Goal: Transaction & Acquisition: Purchase product/service

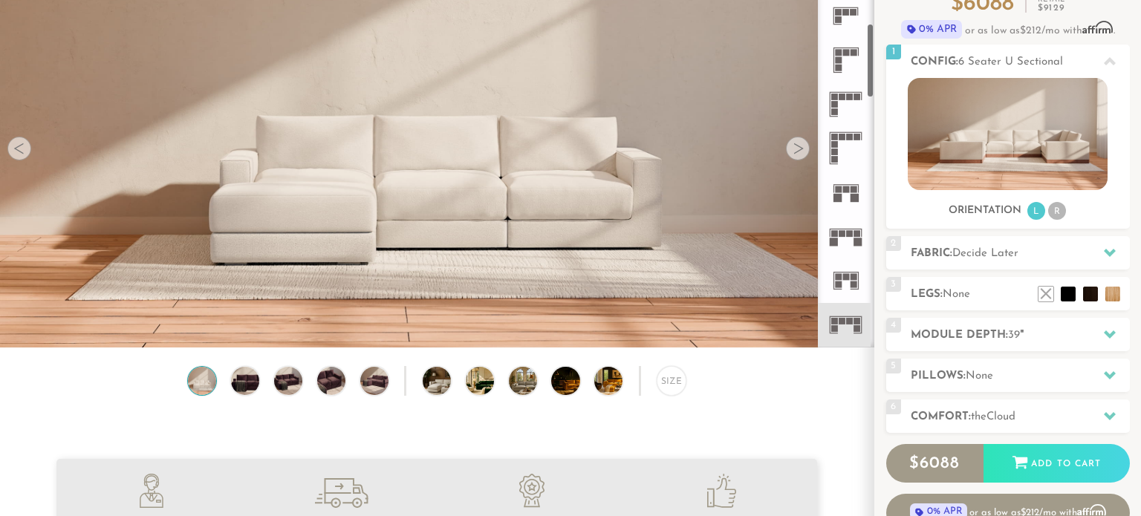
scroll to position [399, 0]
click at [845, 241] on icon at bounding box center [846, 233] width 44 height 44
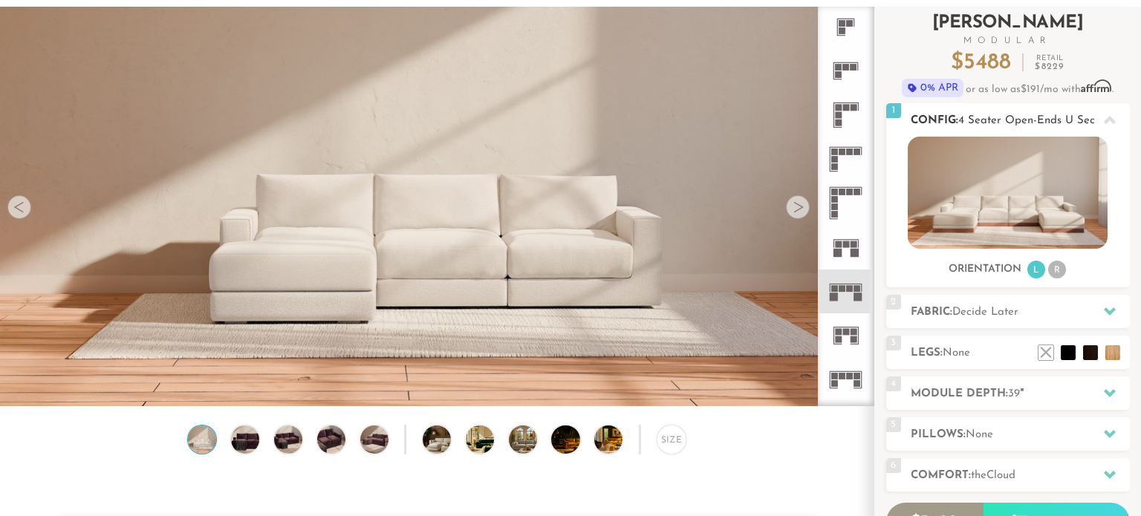
scroll to position [85, 0]
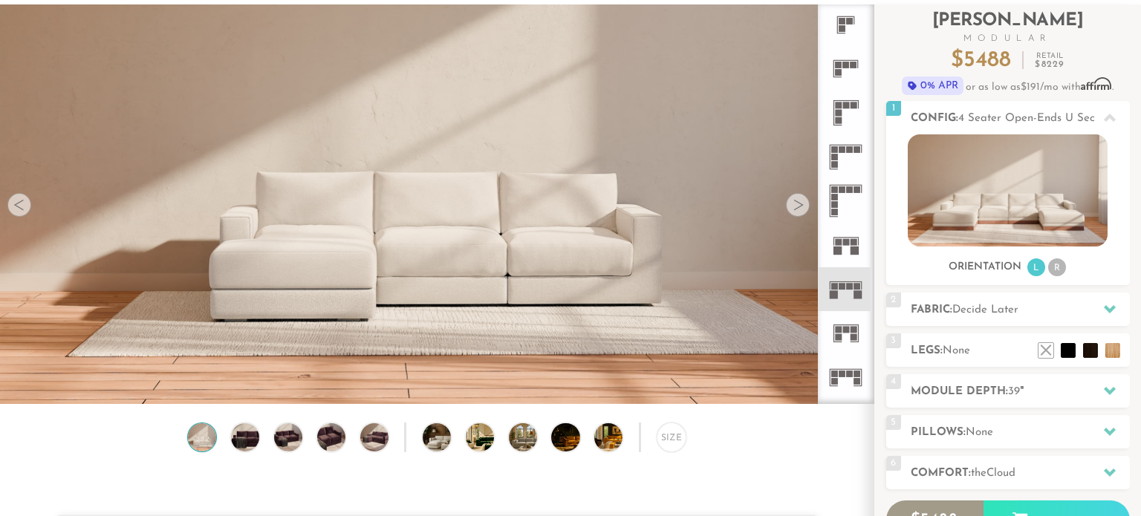
click at [850, 381] on icon at bounding box center [846, 378] width 44 height 44
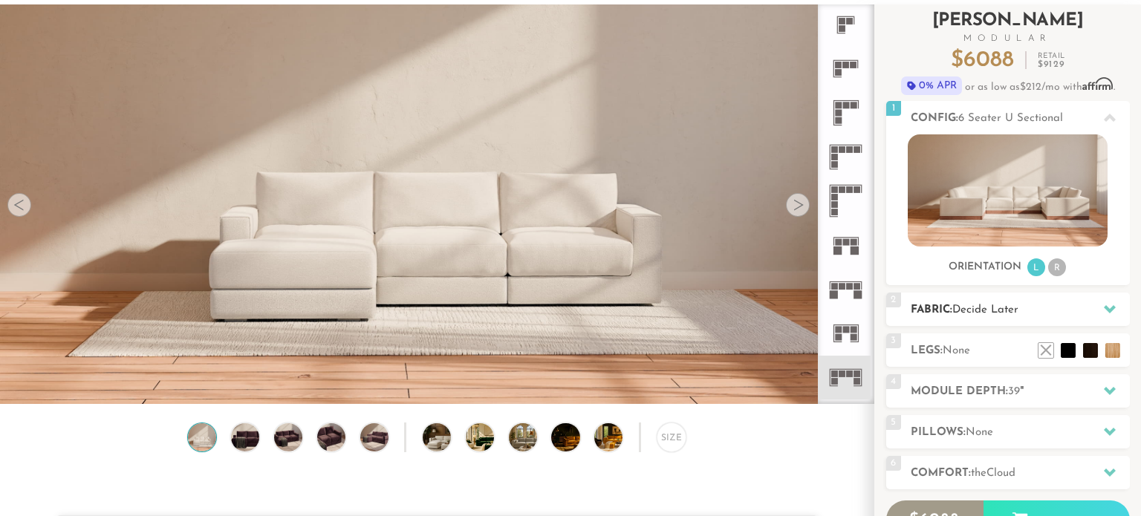
click at [1018, 309] on span "Decide Later" at bounding box center [986, 310] width 66 height 11
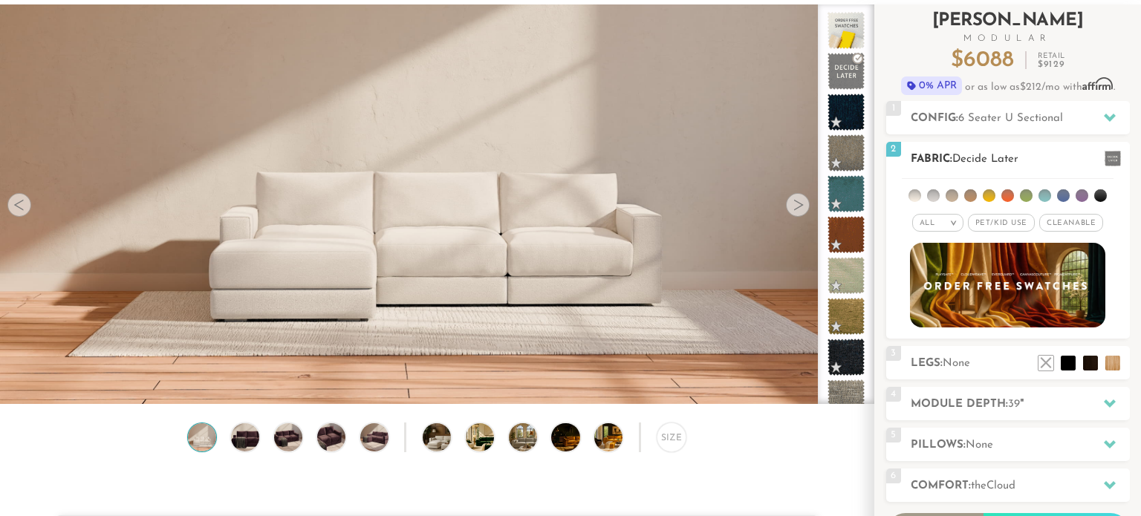
click at [992, 225] on span "Pet/Kid Use x" at bounding box center [1001, 223] width 67 height 18
click at [1069, 222] on span "Cleanable x" at bounding box center [1077, 223] width 64 height 18
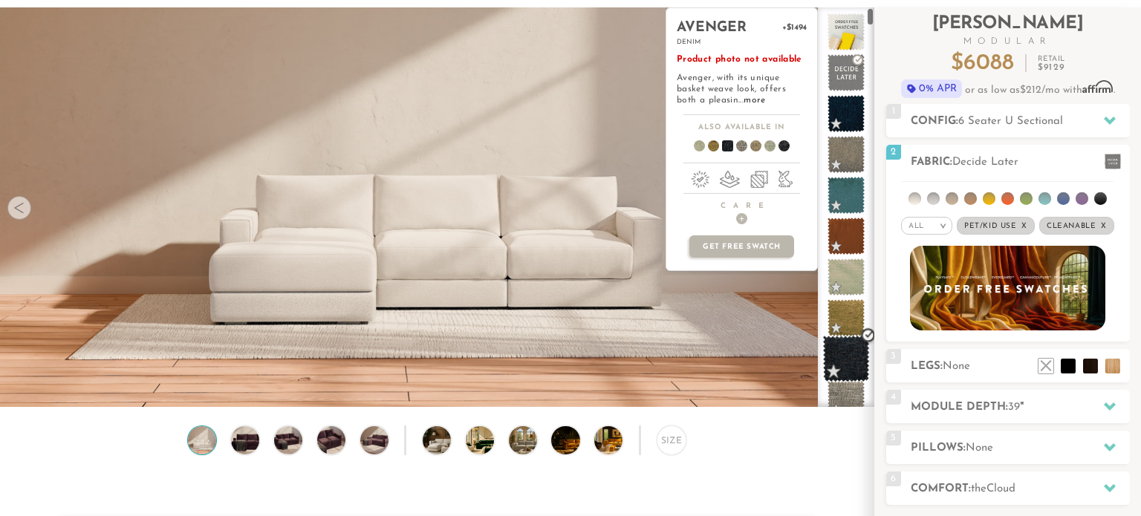
scroll to position [2, 0]
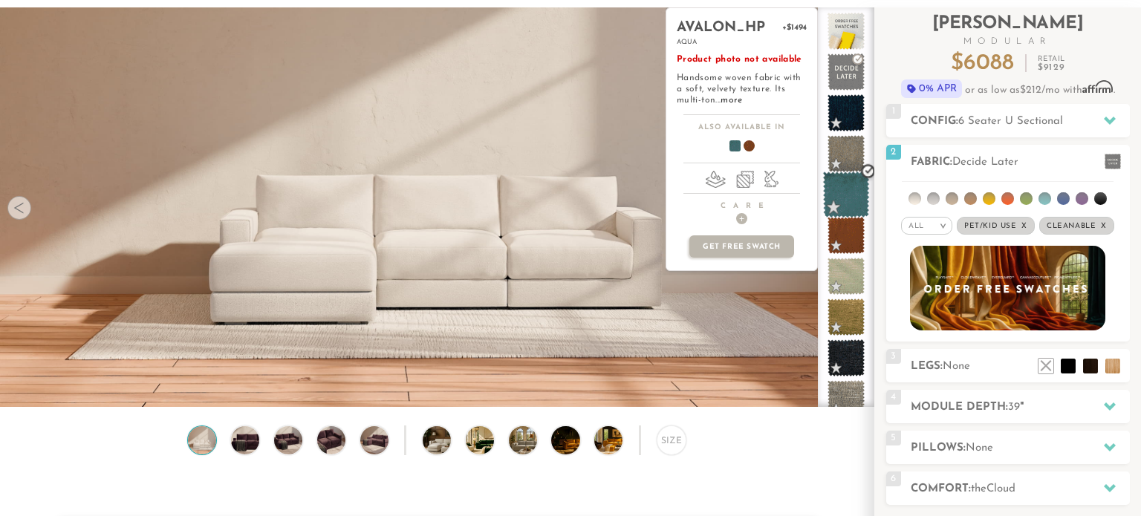
click at [851, 186] on span at bounding box center [846, 195] width 47 height 47
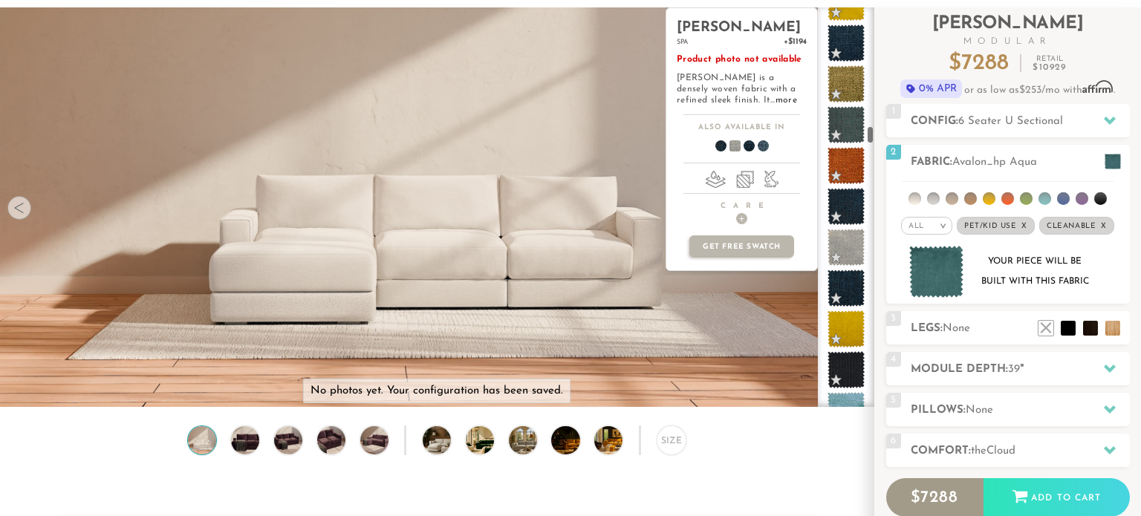
scroll to position [2568, 0]
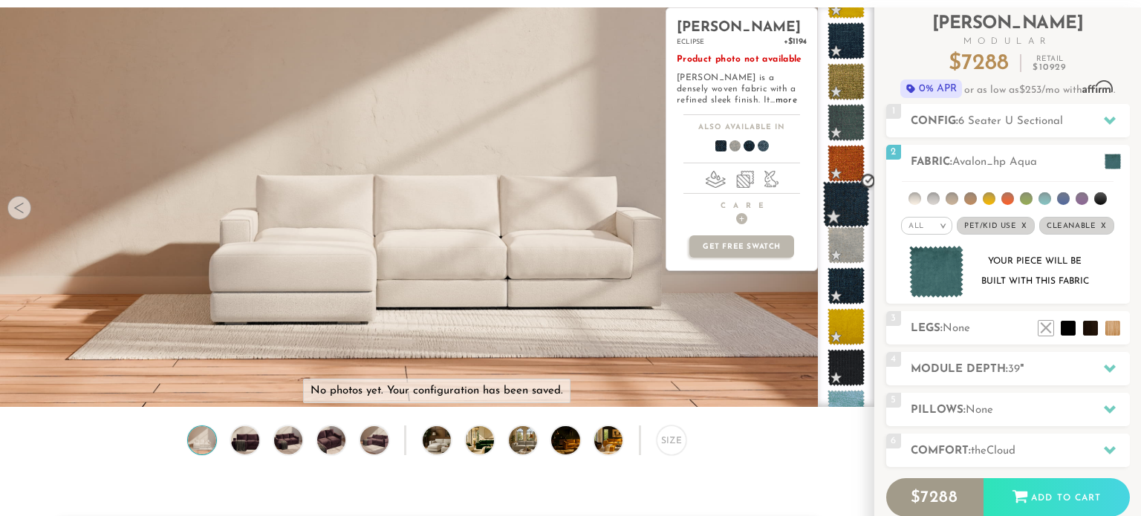
click at [848, 219] on span at bounding box center [846, 204] width 47 height 47
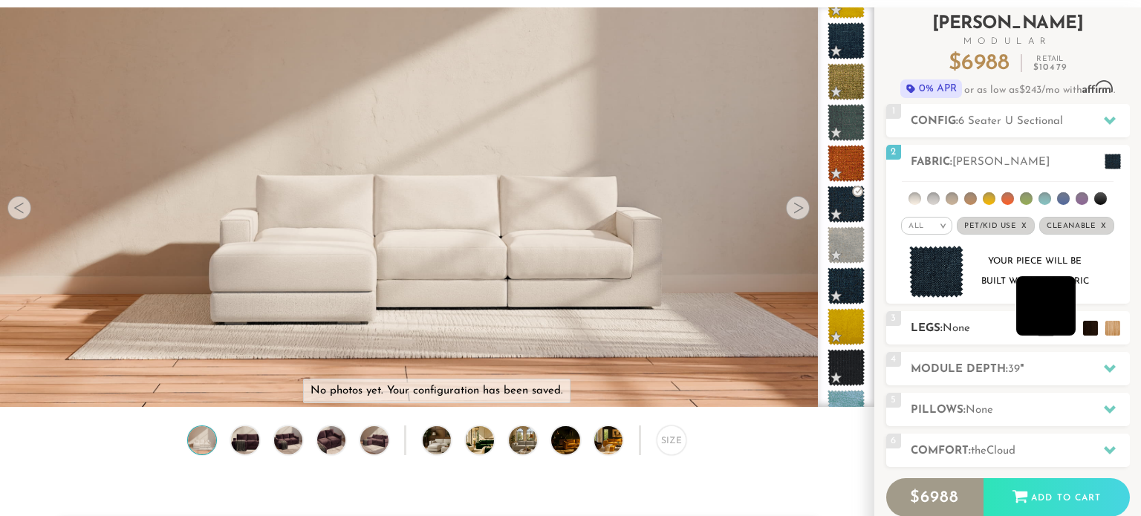
click at [1067, 327] on li at bounding box center [1046, 305] width 59 height 59
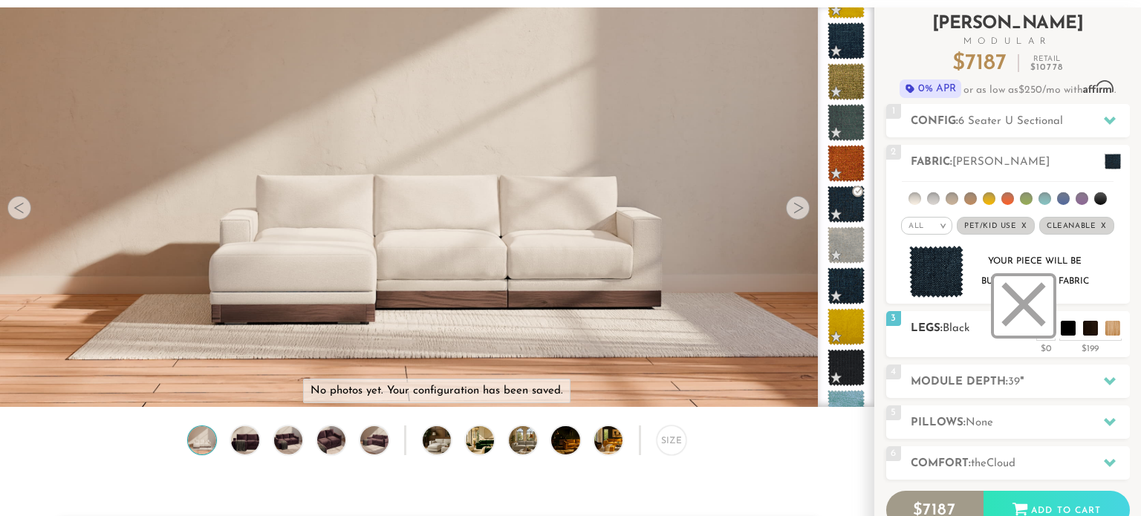
click at [1050, 334] on li at bounding box center [1023, 305] width 59 height 59
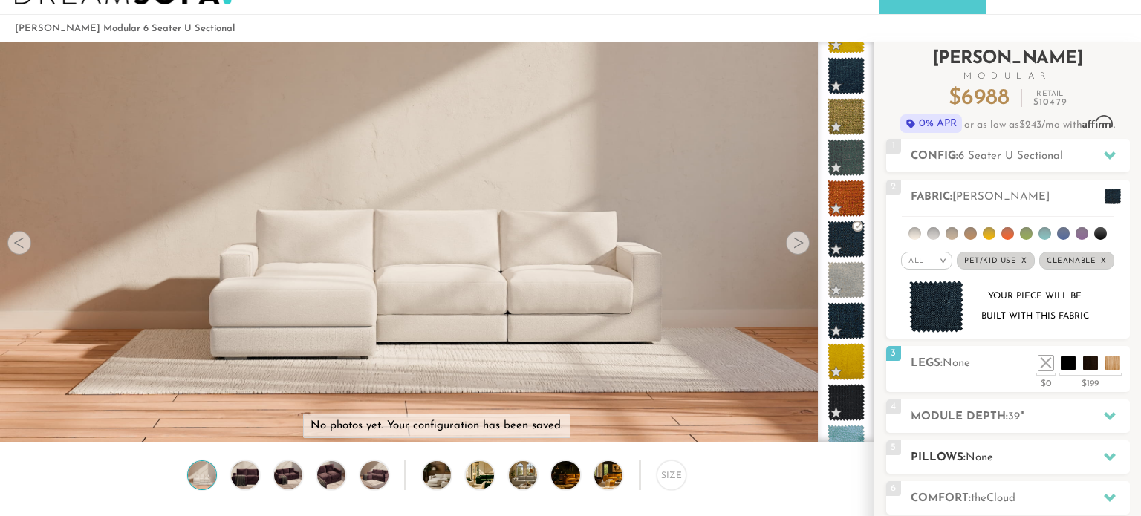
scroll to position [0, 0]
